Goal: Check status

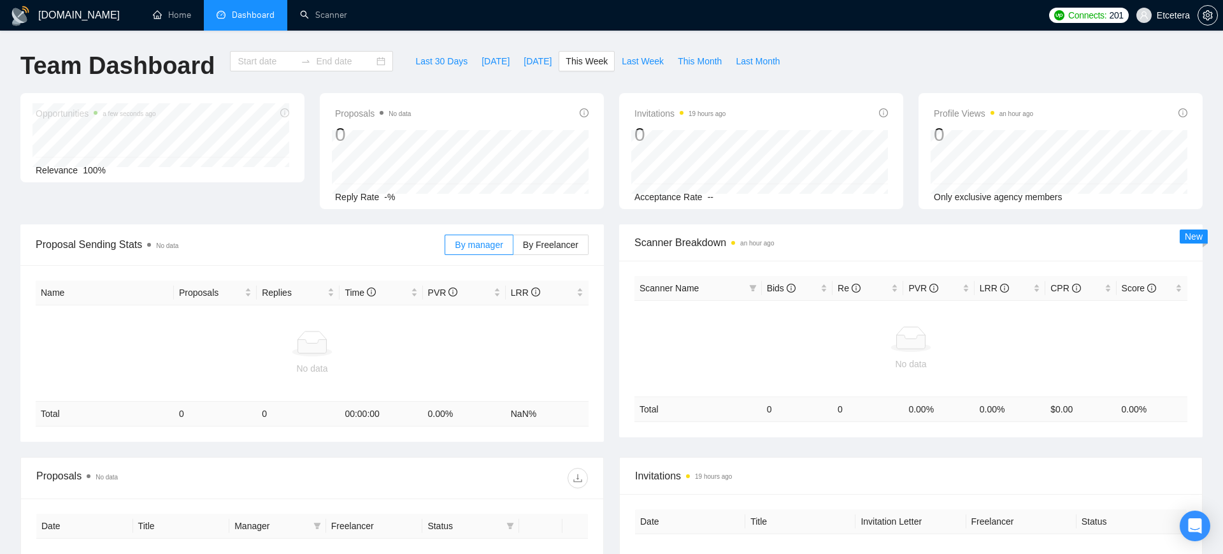
type input "[DATE]"
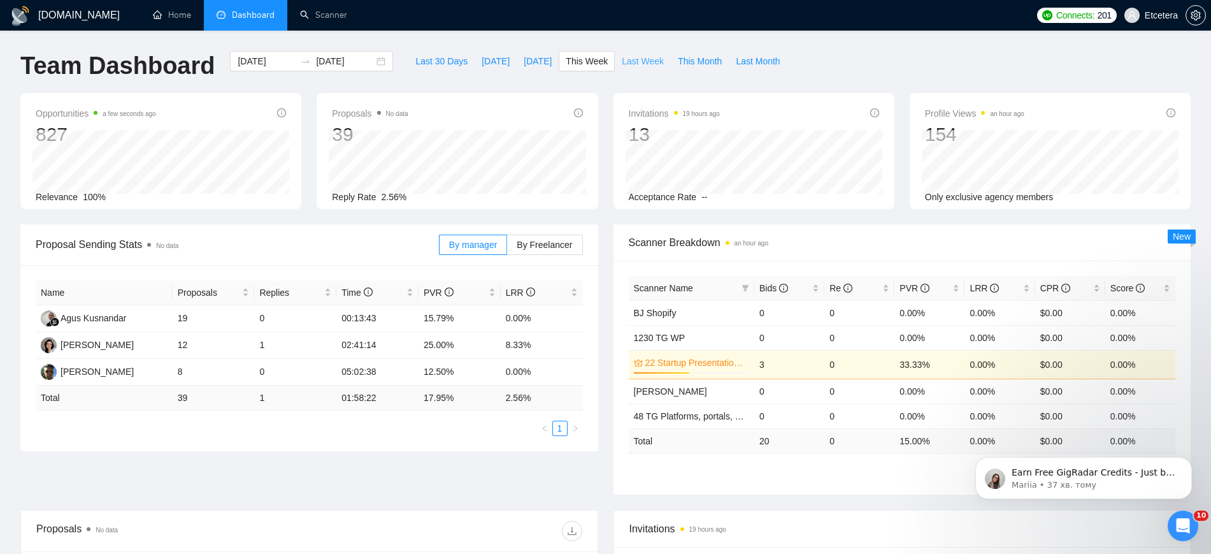
click at [622, 62] on span "Last Week" at bounding box center [643, 61] width 42 height 14
type input "[DATE]"
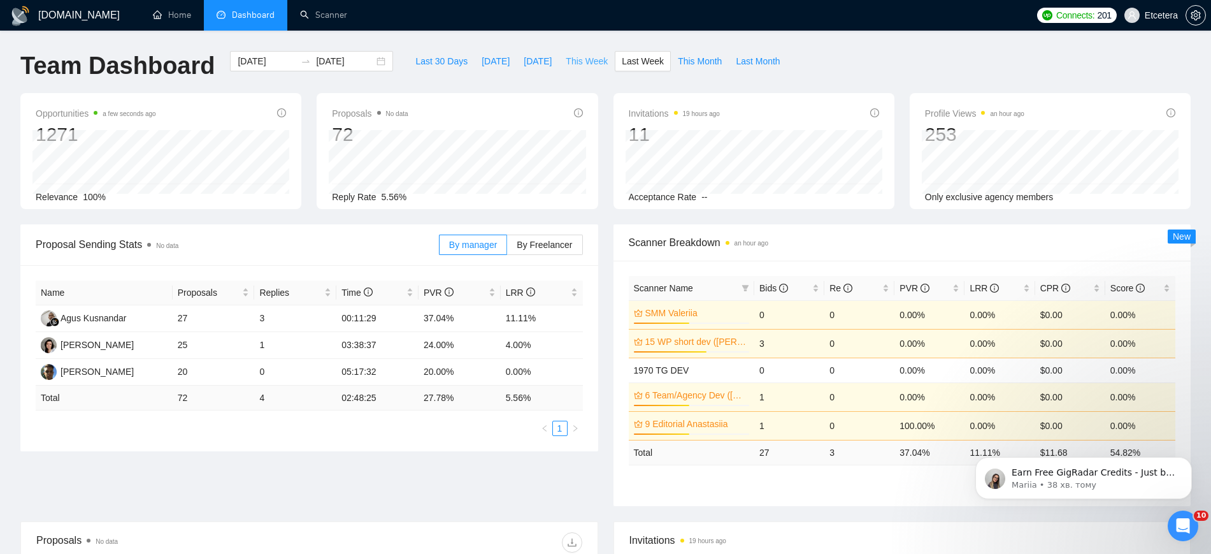
click at [579, 57] on span "This Week" at bounding box center [587, 61] width 42 height 14
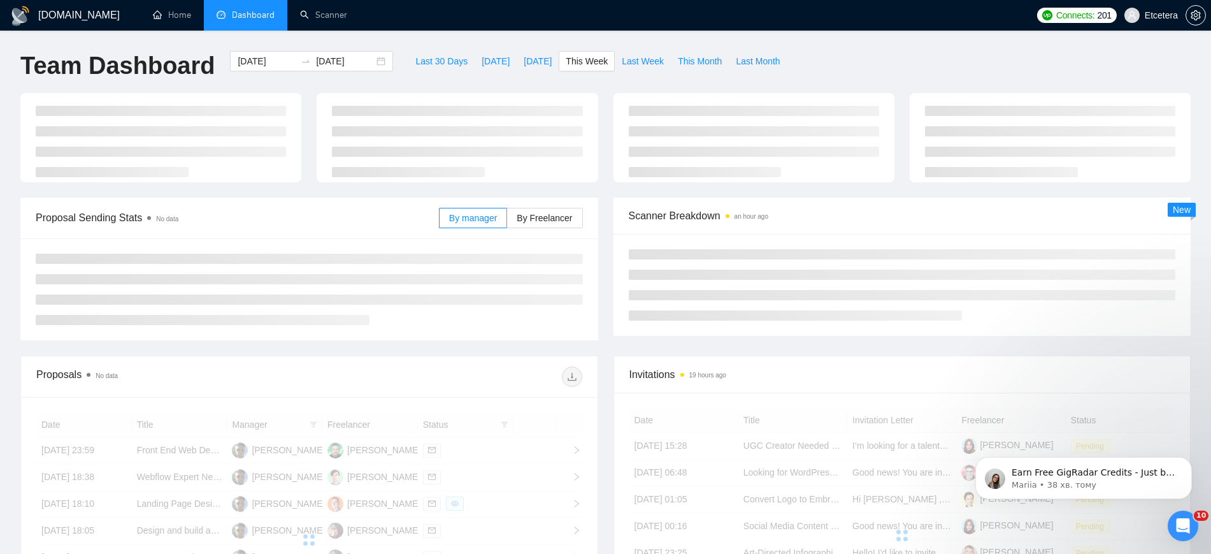
type input "[DATE]"
